Goal: Information Seeking & Learning: Learn about a topic

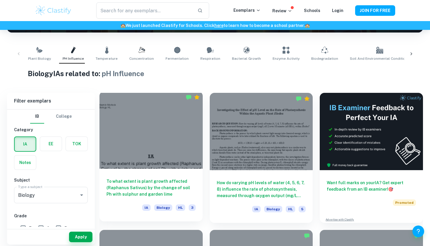
scroll to position [106, 0]
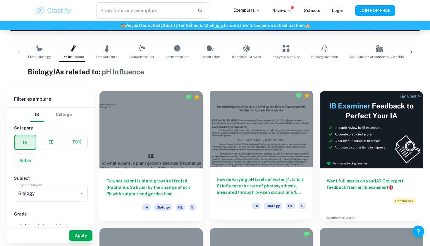
click at [238, 167] on div at bounding box center [261, 128] width 103 height 77
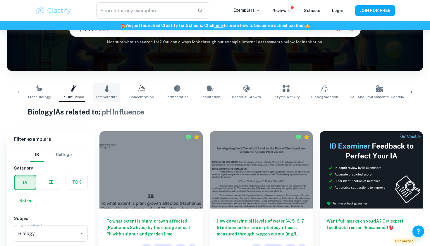
scroll to position [208, 0]
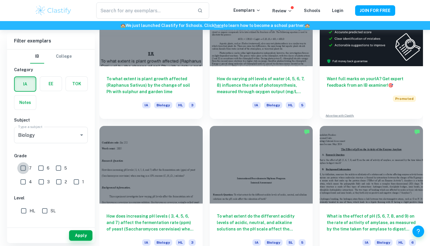
click at [20, 168] on input "7" at bounding box center [23, 168] width 12 height 12
checkbox input "true"
click at [76, 232] on button "Apply" at bounding box center [80, 235] width 23 height 11
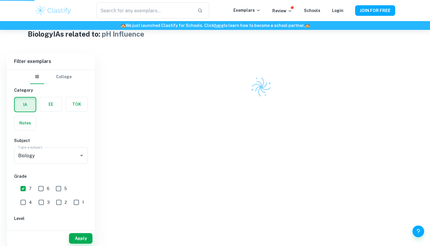
scroll to position [135, 0]
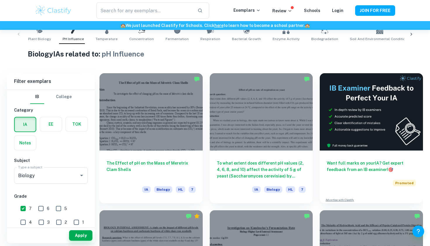
scroll to position [1, 0]
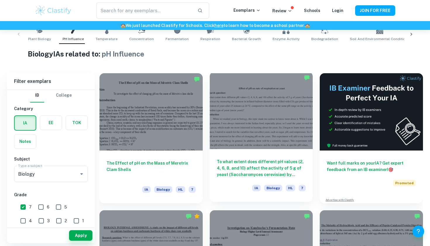
click at [246, 150] on div "To what extent does different pH values (2, 4, 6, 8, and 10) affect the activit…" at bounding box center [261, 175] width 103 height 53
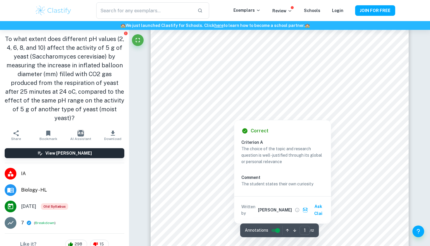
scroll to position [53, 0]
